Goal: Task Accomplishment & Management: Use online tool/utility

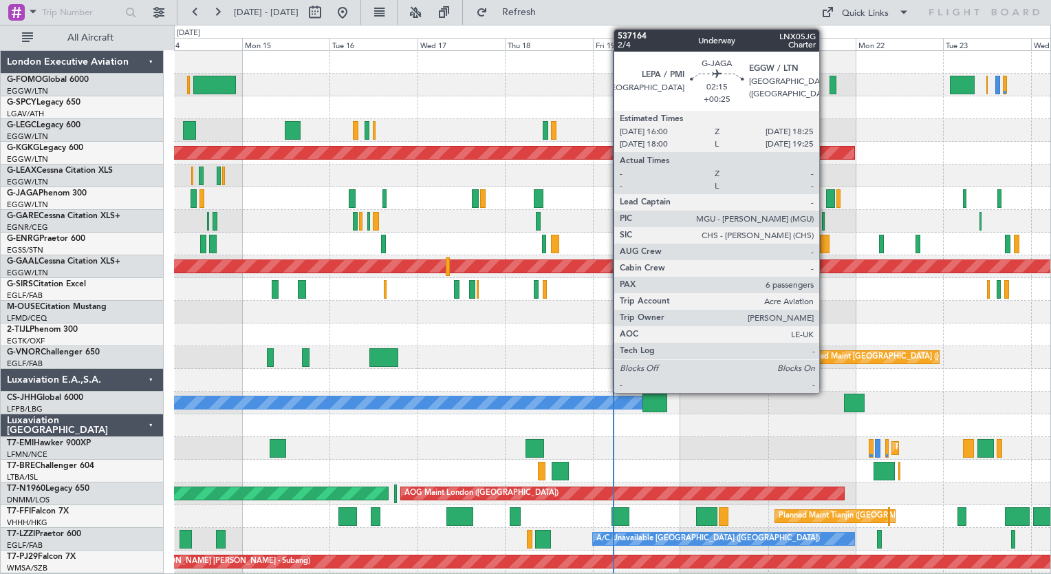
click at [826, 200] on div at bounding box center [830, 198] width 9 height 19
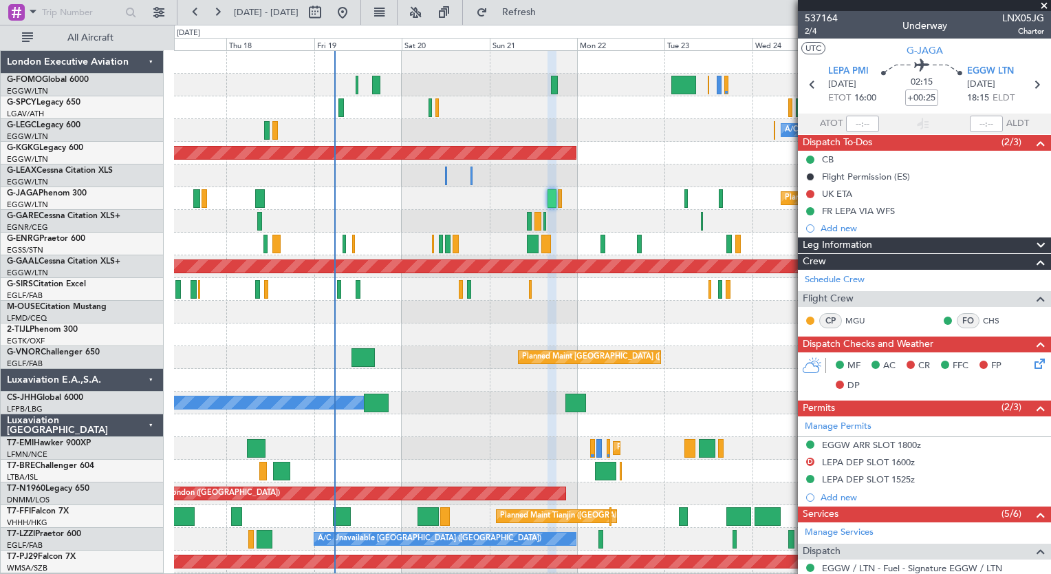
click at [171, 420] on div "A/C Unavailable London (Luton) AOG Maint Istanbul (Ataturk) Planned Maint Londo…" at bounding box center [525, 299] width 1051 height 549
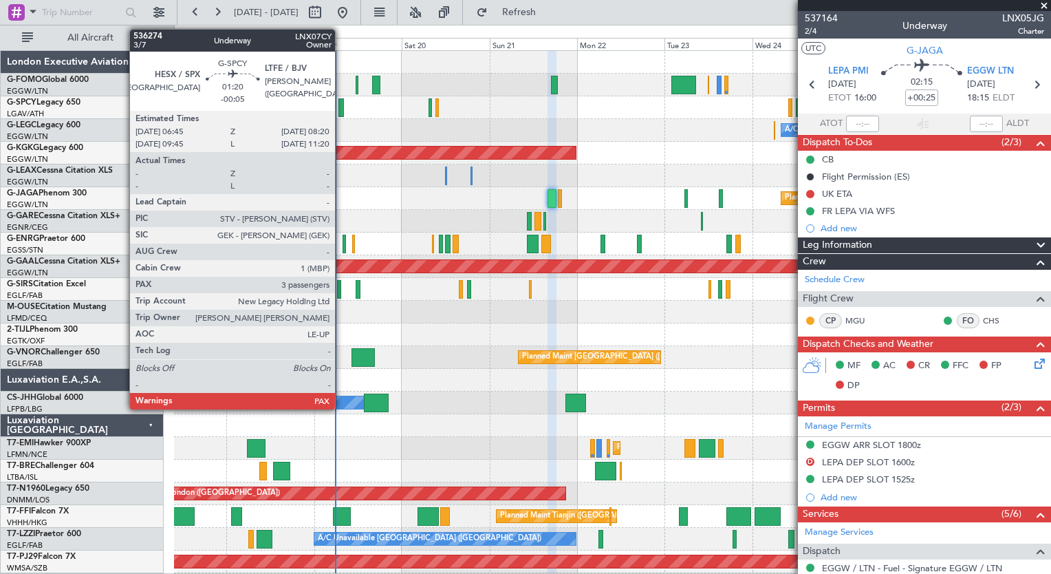
click at [341, 111] on div at bounding box center [341, 107] width 6 height 19
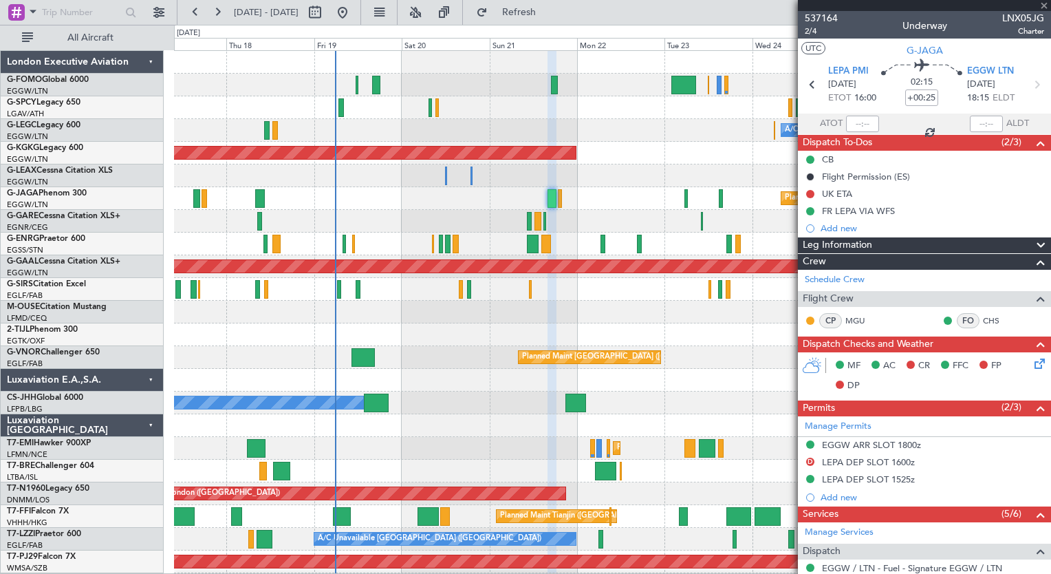
type input "-00:05"
type input "3"
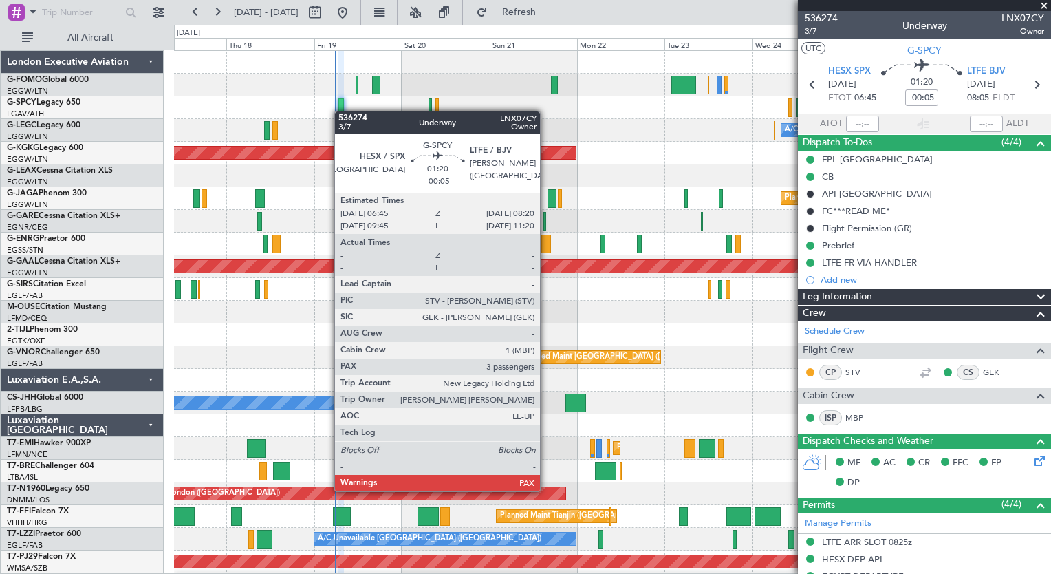
click at [341, 111] on div at bounding box center [341, 107] width 6 height 19
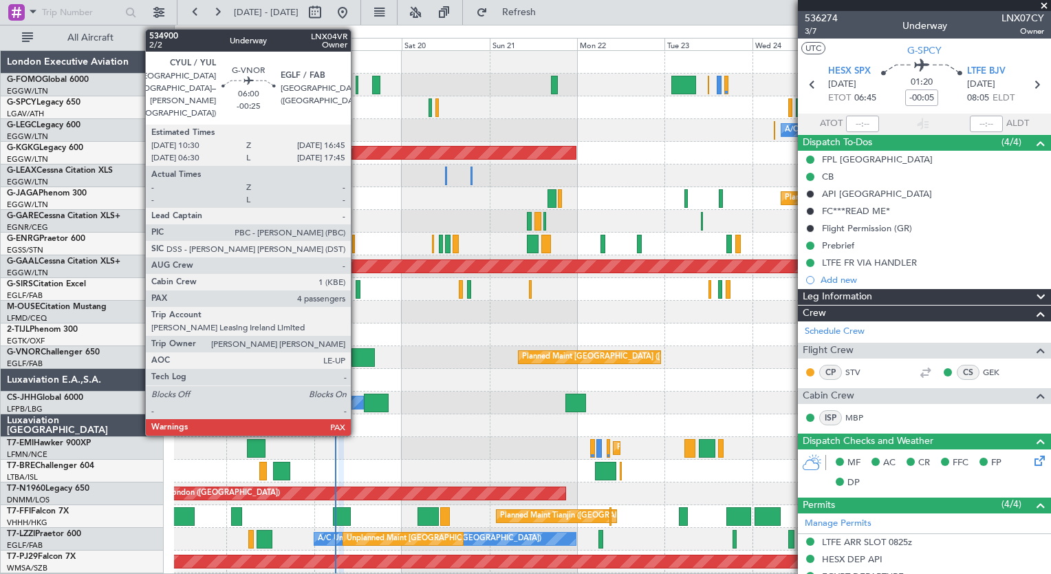
click at [357, 365] on div at bounding box center [363, 357] width 23 height 19
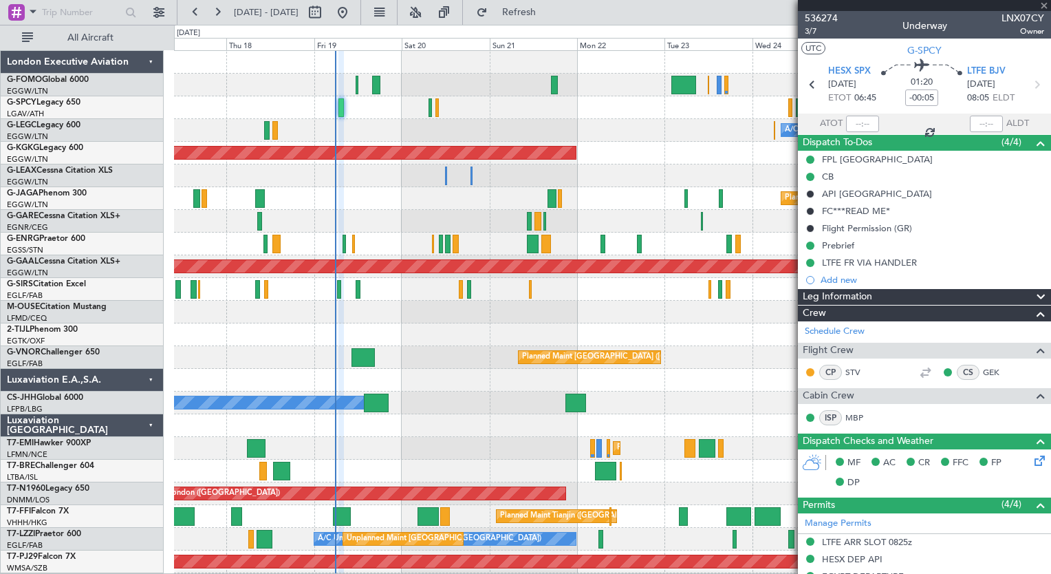
click at [357, 365] on div at bounding box center [363, 357] width 23 height 19
type input "-00:25"
type input "4"
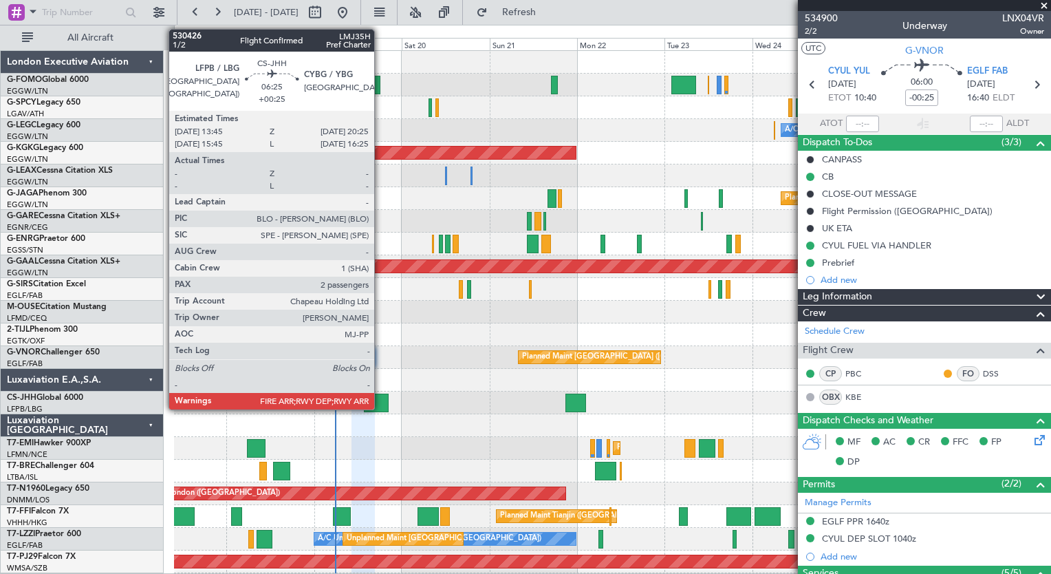
click at [380, 404] on div at bounding box center [376, 403] width 25 height 19
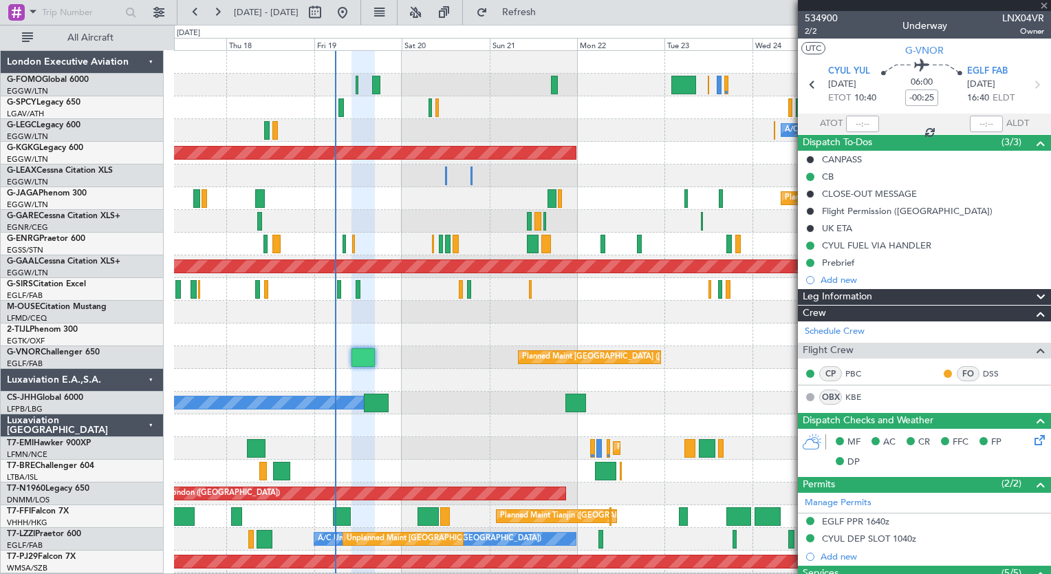
type input "+00:25"
type input "2"
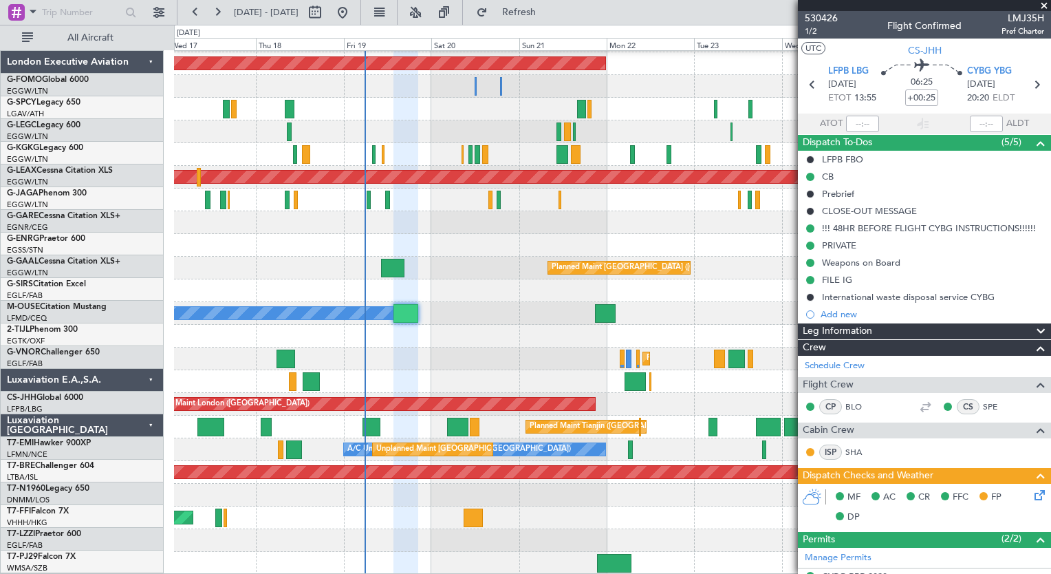
scroll to position [89, 0]
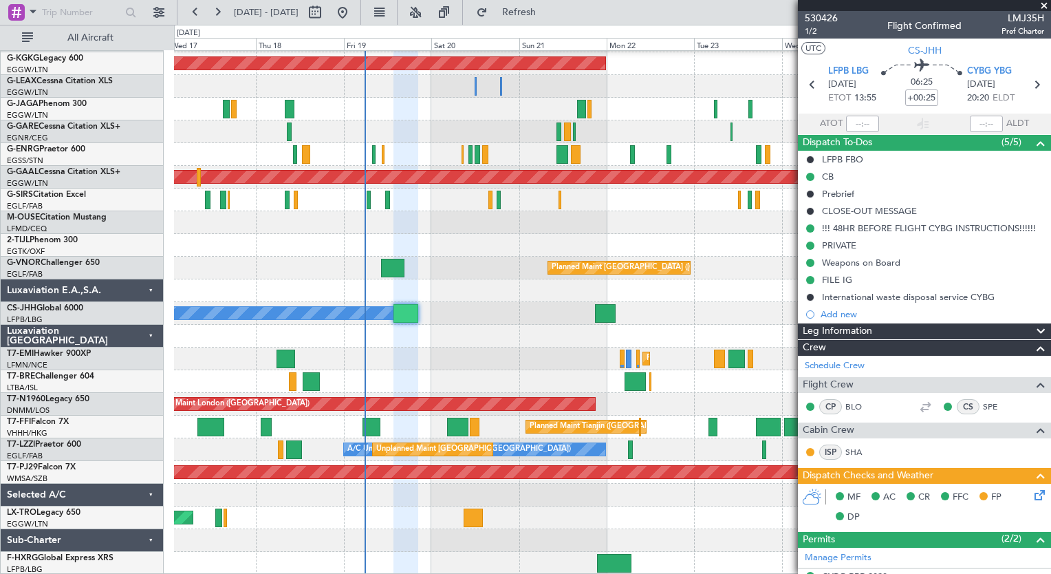
click at [399, 393] on div "A/C Unavailable London (Luton) AOG Maint Istanbul (Ataturk) Planned Maint Londo…" at bounding box center [612, 267] width 876 height 613
